Goal: Check status: Check status

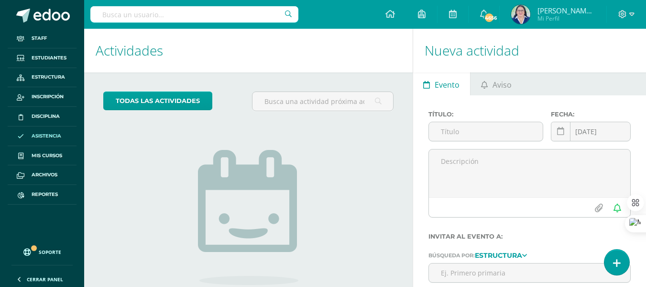
click at [49, 135] on span "Asistencia" at bounding box center [47, 136] width 30 height 8
click at [47, 191] on span "Reportes" at bounding box center [45, 194] width 26 height 8
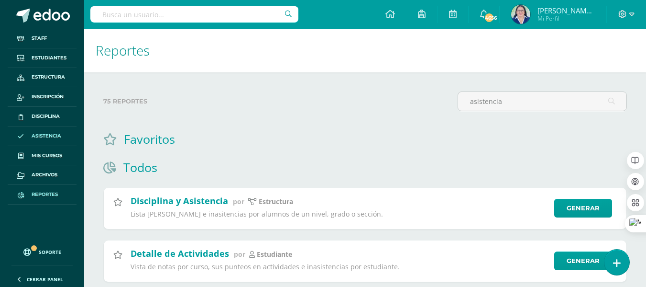
type input "asistencia"
click at [47, 137] on span "Asistencia" at bounding box center [47, 136] width 30 height 8
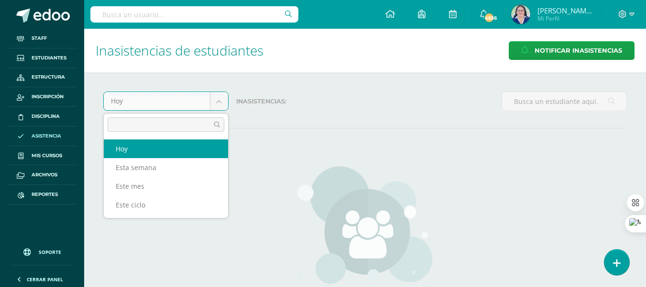
click at [220, 102] on body "Staff Estudiantes Estructura Inscripción Disciplina Asistencia Mis cursos Archi…" at bounding box center [323, 194] width 646 height 389
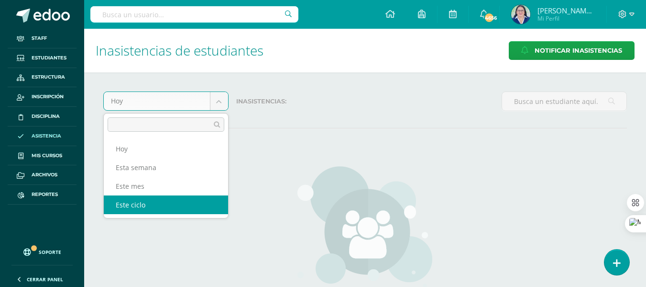
select select "cycle"
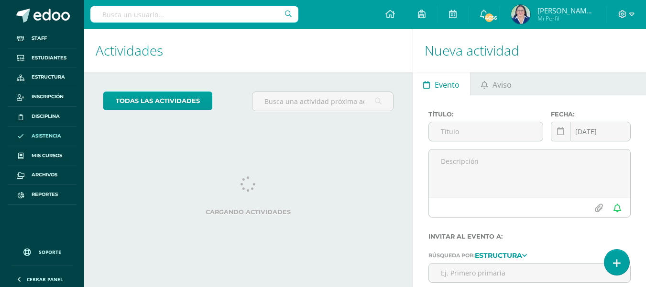
click at [51, 135] on span "Asistencia" at bounding box center [47, 136] width 30 height 8
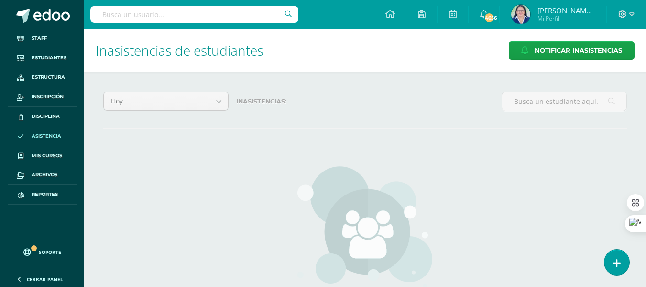
click at [612, 101] on icon at bounding box center [612, 101] width 7 height 20
click at [216, 95] on body "Staff Estudiantes Estructura Inscripción Disciplina Asistencia Mis cursos Archi…" at bounding box center [323, 194] width 646 height 389
click at [219, 99] on body "Staff Estudiantes Estructura Inscripción Disciplina Asistencia Mis cursos Archi…" at bounding box center [323, 194] width 646 height 389
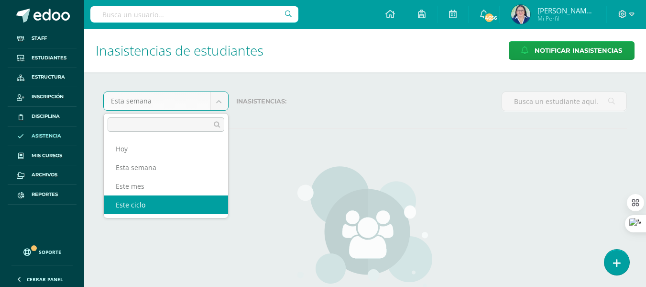
select select "cycle"
